Goal: Check status: Check status

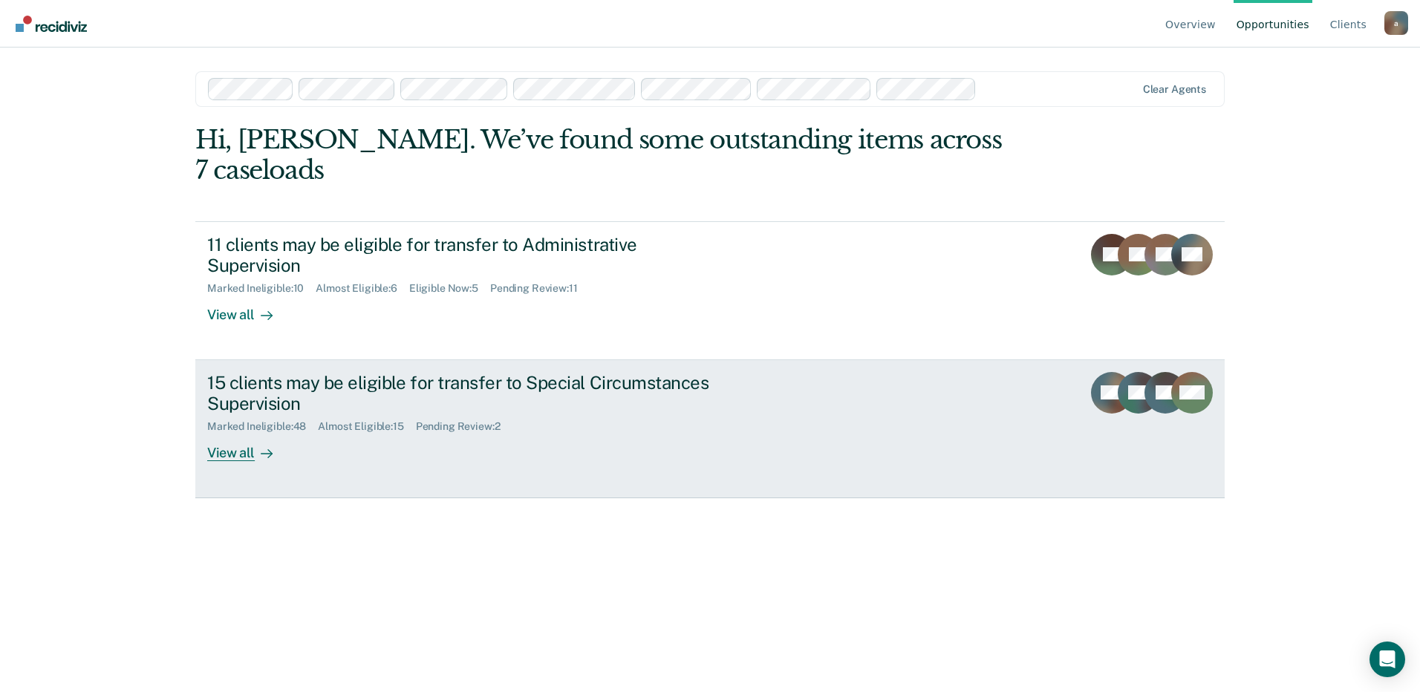
click at [224, 433] on div "View all" at bounding box center [248, 447] width 83 height 29
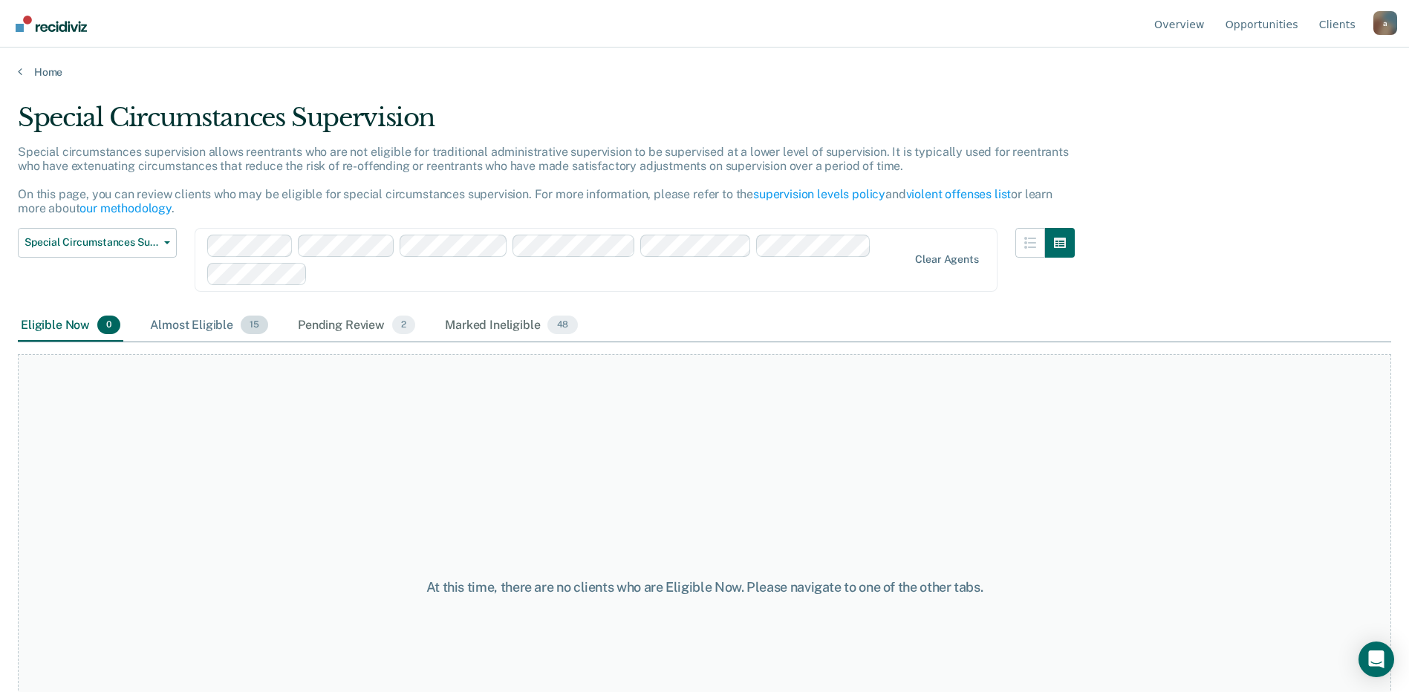
click at [255, 325] on span "15" at bounding box center [254, 325] width 27 height 19
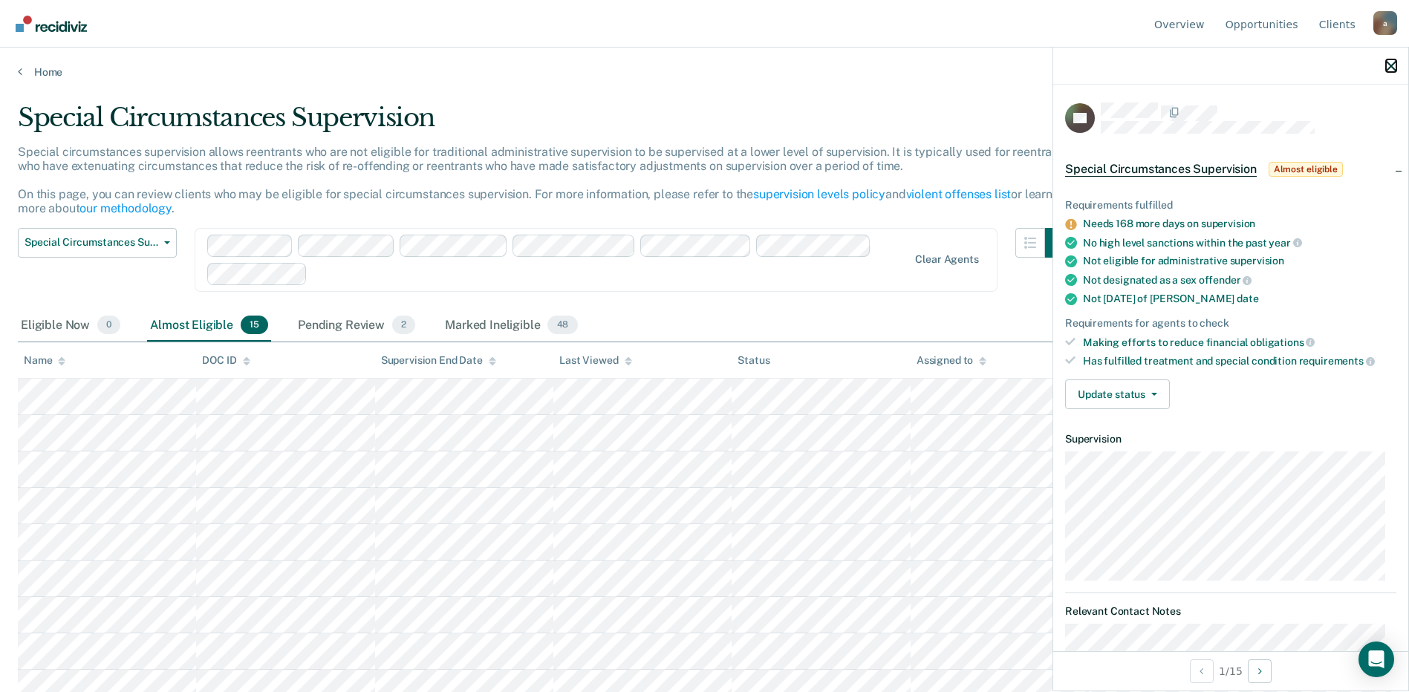
click at [1389, 63] on icon "button" at bounding box center [1391, 66] width 10 height 10
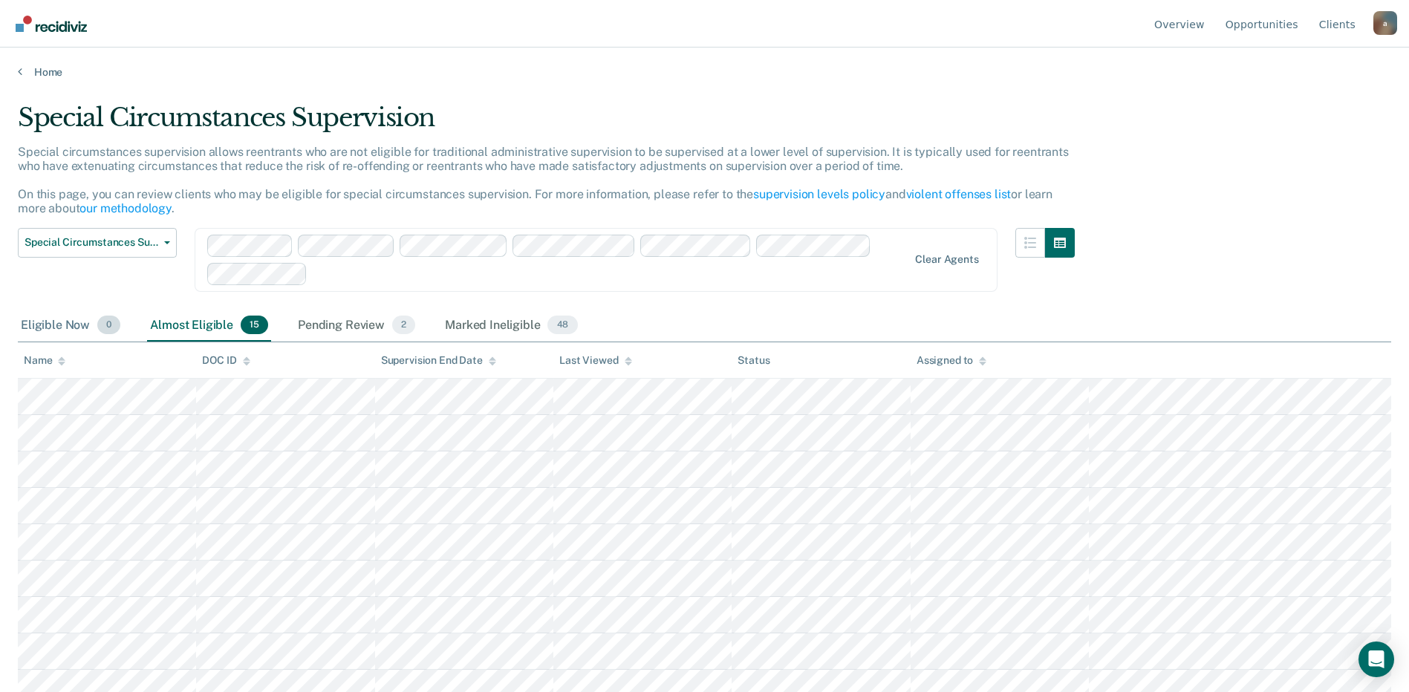
click at [87, 324] on div "Eligible Now 0" at bounding box center [70, 326] width 105 height 33
